Goal: Navigation & Orientation: Find specific page/section

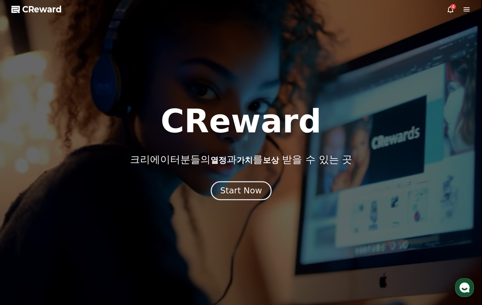
click at [236, 194] on div "Start Now" at bounding box center [241, 190] width 42 height 11
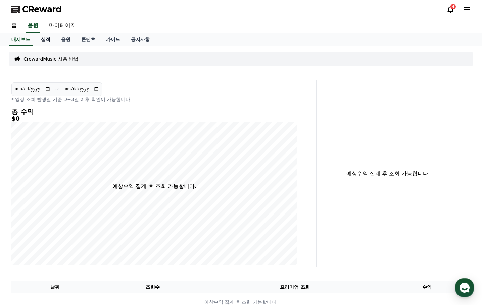
click at [54, 39] on link "실적" at bounding box center [46, 39] width 20 height 13
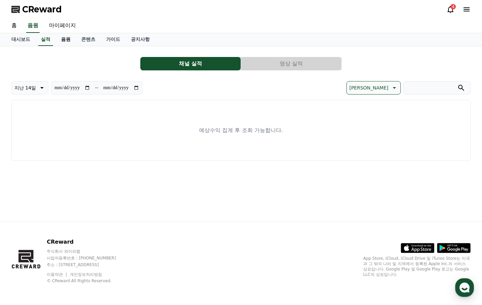
click at [65, 42] on link "음원" at bounding box center [66, 39] width 20 height 13
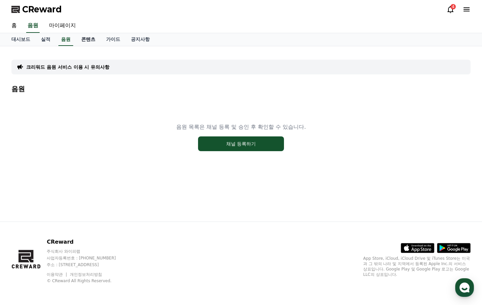
click at [83, 41] on link "콘텐츠" at bounding box center [88, 39] width 25 height 13
click at [71, 29] on link "마이페이지" at bounding box center [63, 26] width 38 height 14
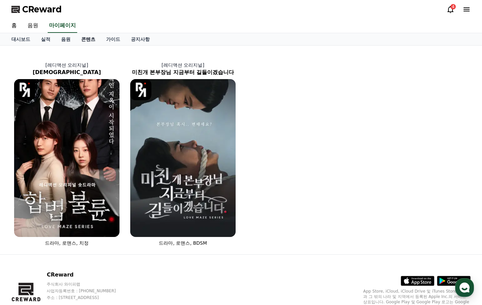
select select "**********"
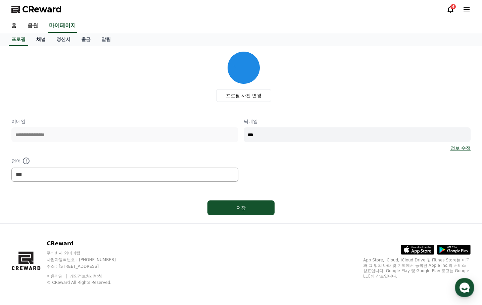
click at [34, 42] on link "채널" at bounding box center [41, 39] width 20 height 13
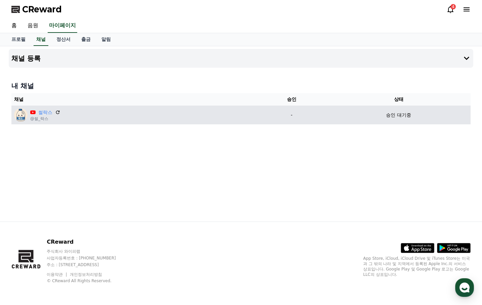
click at [320, 112] on p "-" at bounding box center [291, 115] width 65 height 7
click at [42, 114] on link "썰락스" at bounding box center [45, 112] width 14 height 7
